Goal: Communication & Community: Answer question/provide support

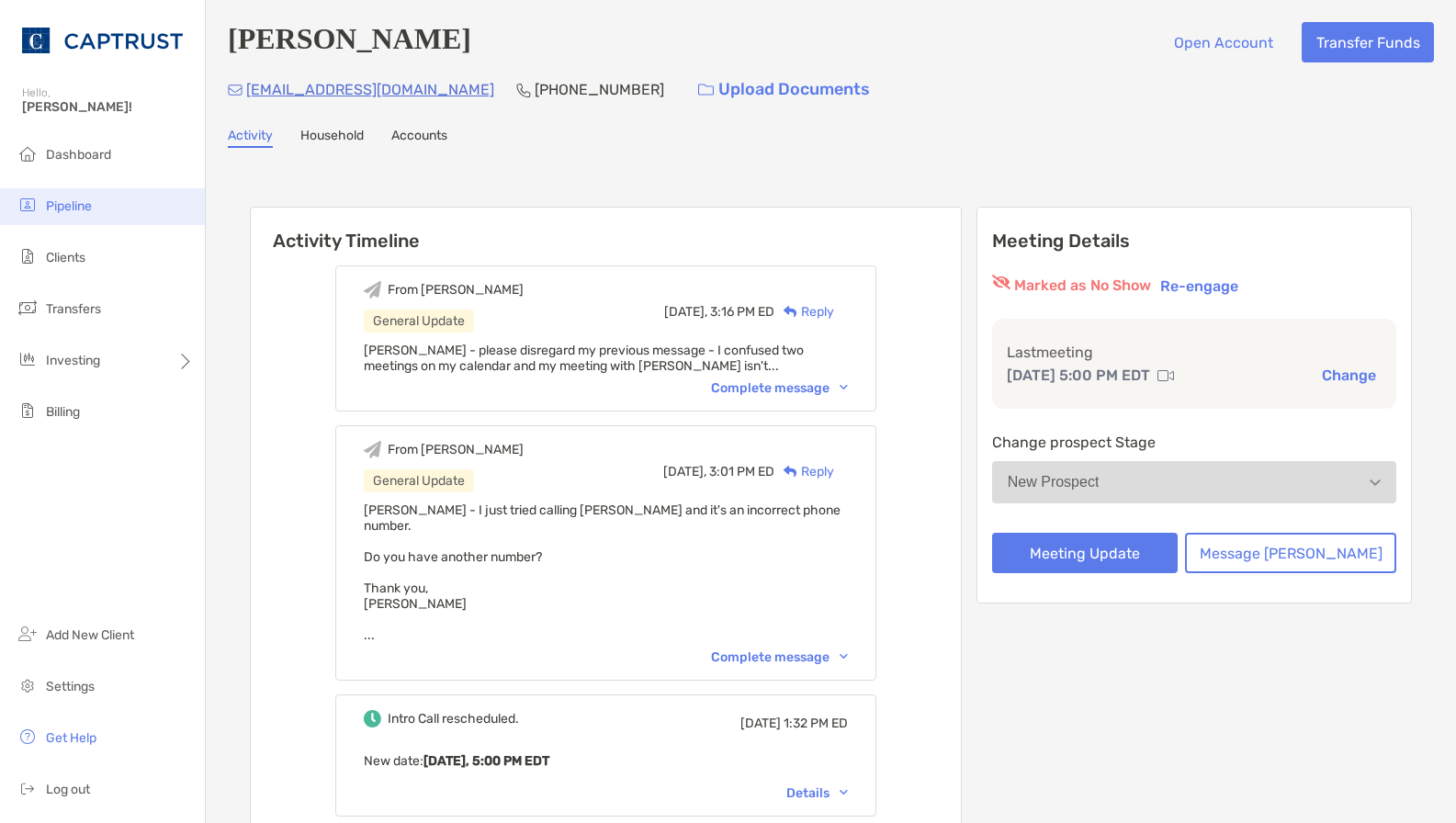
click at [86, 211] on span "Pipeline" at bounding box center [69, 206] width 46 height 15
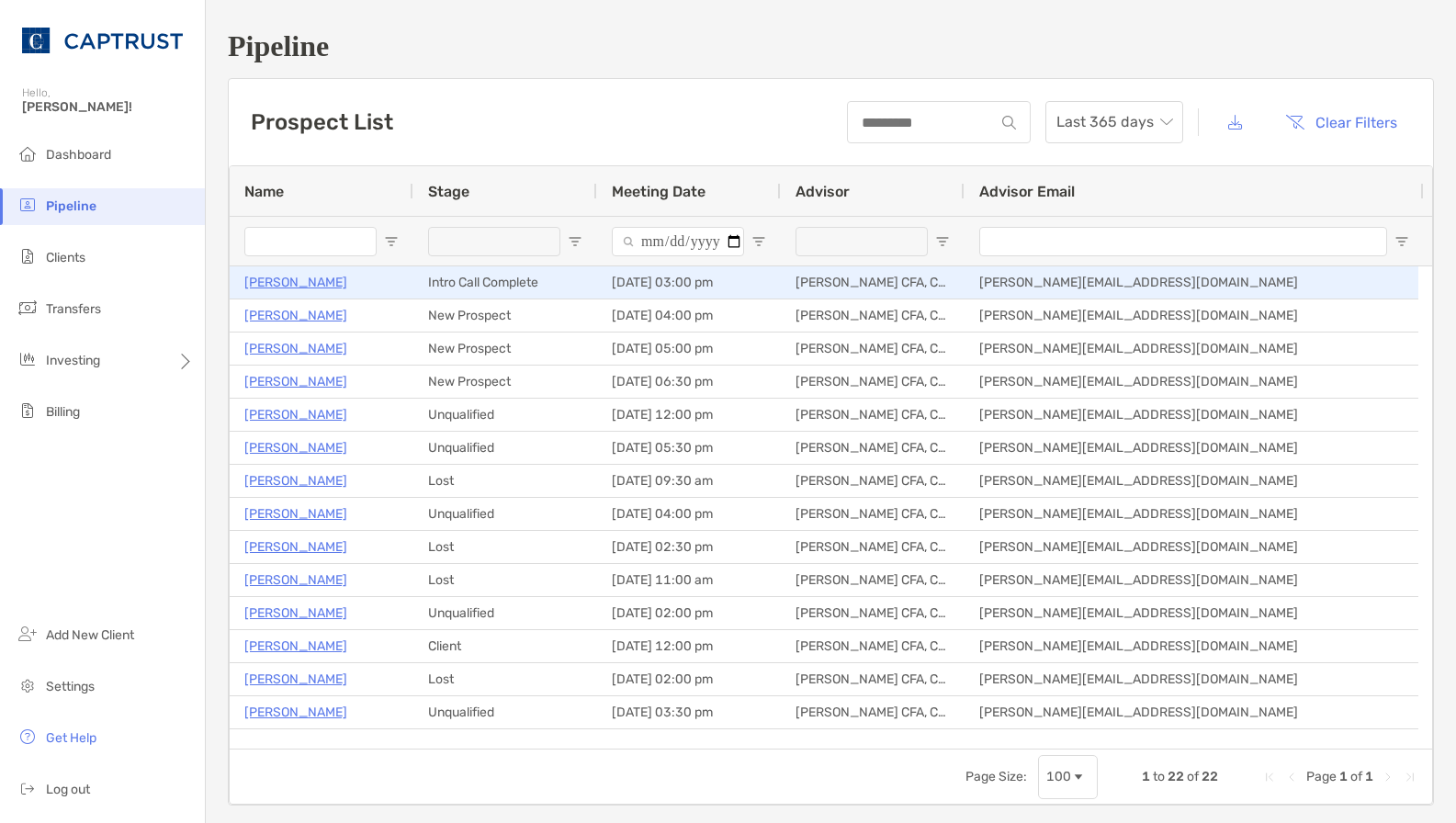
click at [250, 279] on p "[PERSON_NAME]" at bounding box center [296, 282] width 103 height 23
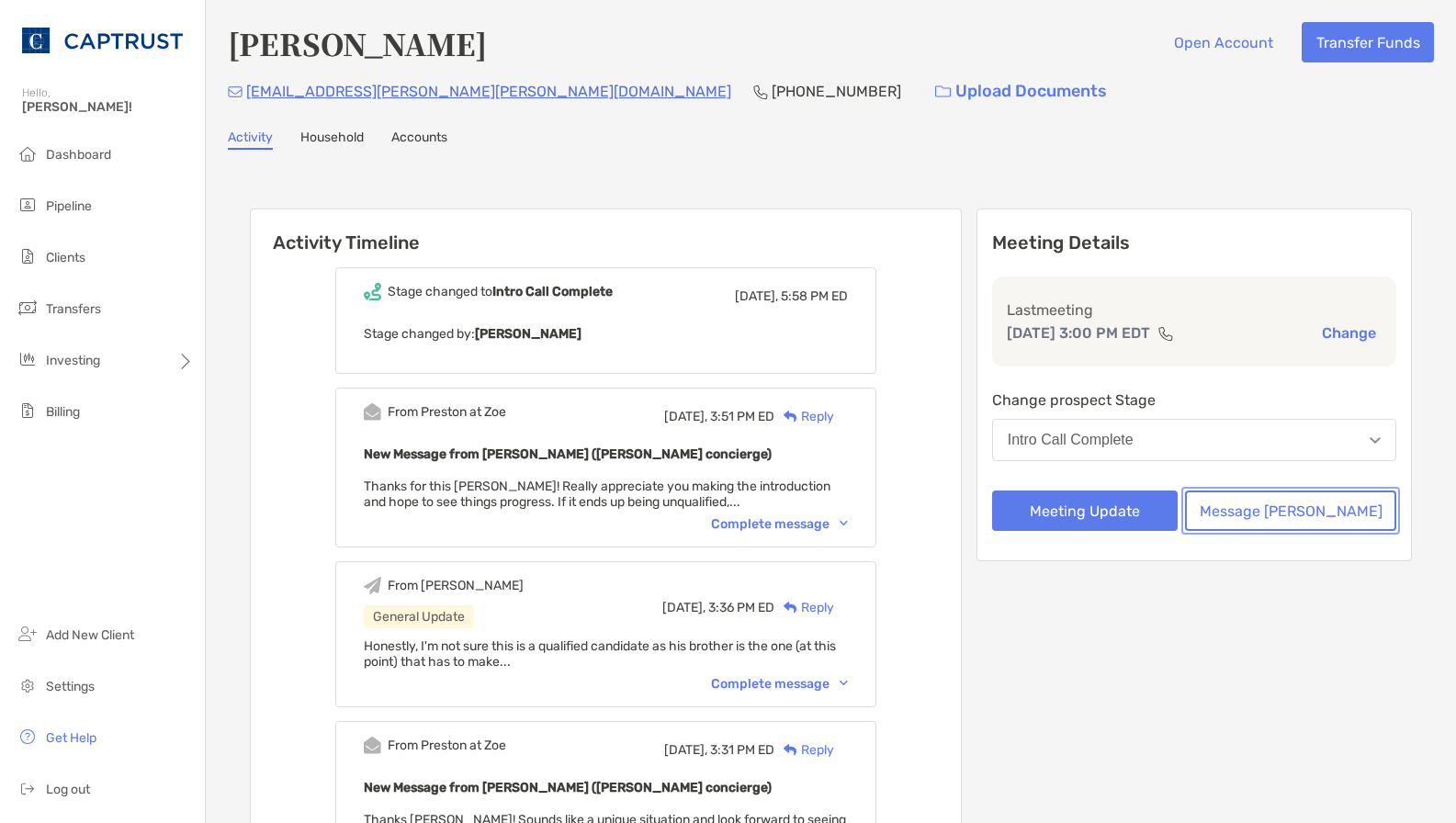
click at [1294, 516] on button "Message [PERSON_NAME]" at bounding box center [1290, 511] width 211 height 40
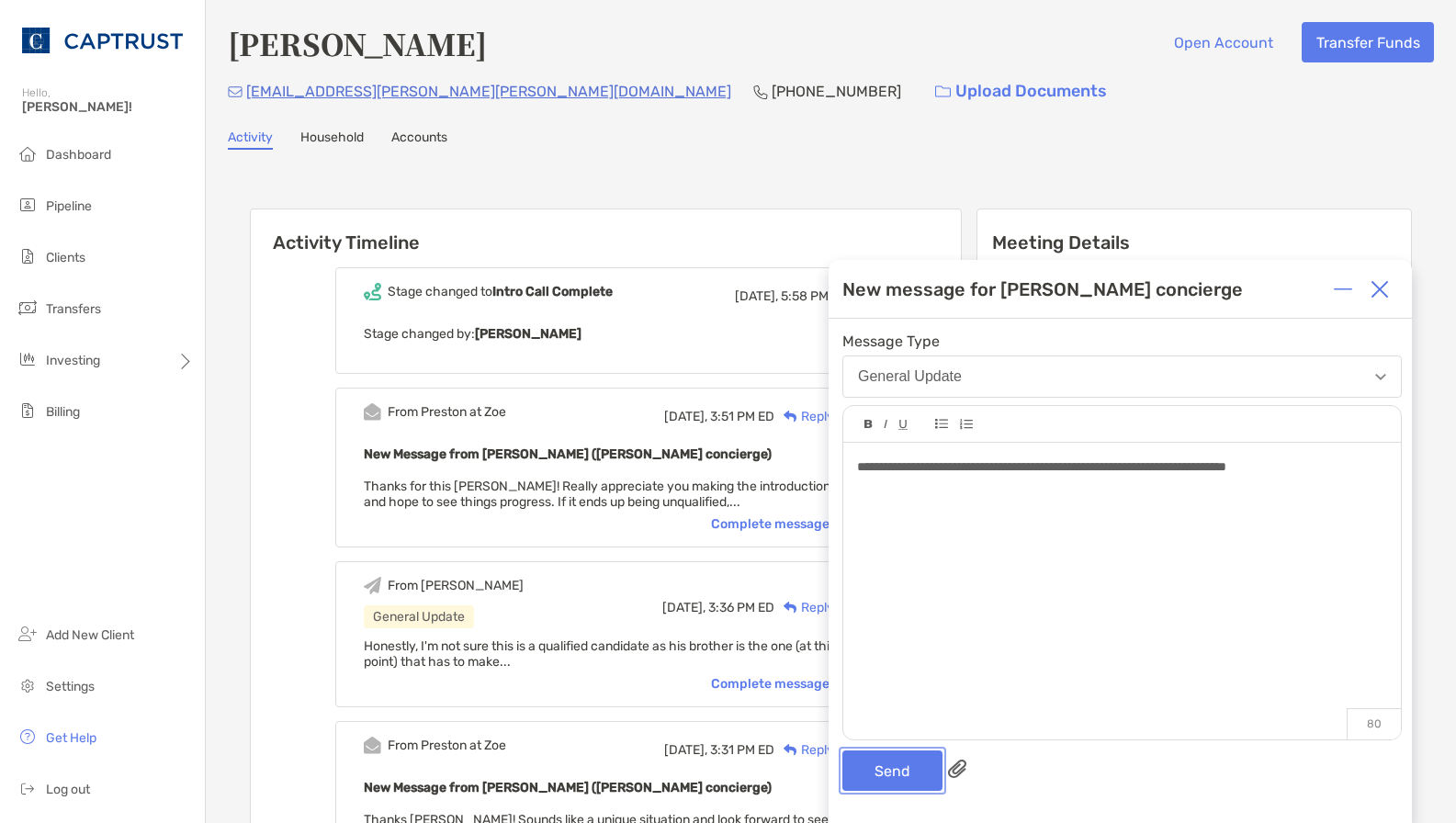
click at [908, 760] on button "Send" at bounding box center [893, 771] width 100 height 40
